Goal: Navigation & Orientation: Go to known website

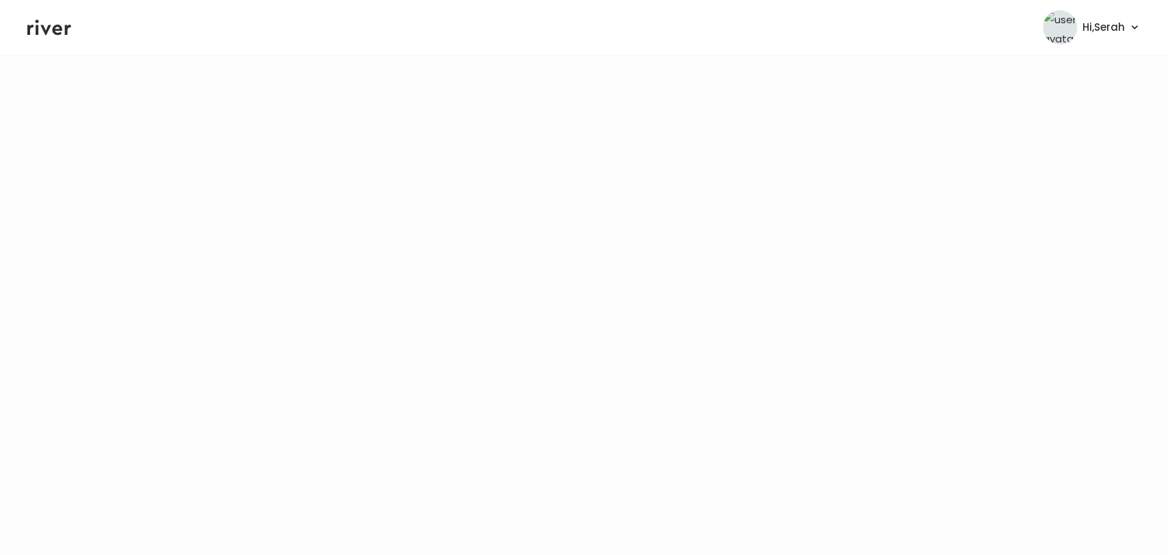
click at [38, 29] on icon at bounding box center [49, 28] width 44 height 16
